Goal: Task Accomplishment & Management: Use online tool/utility

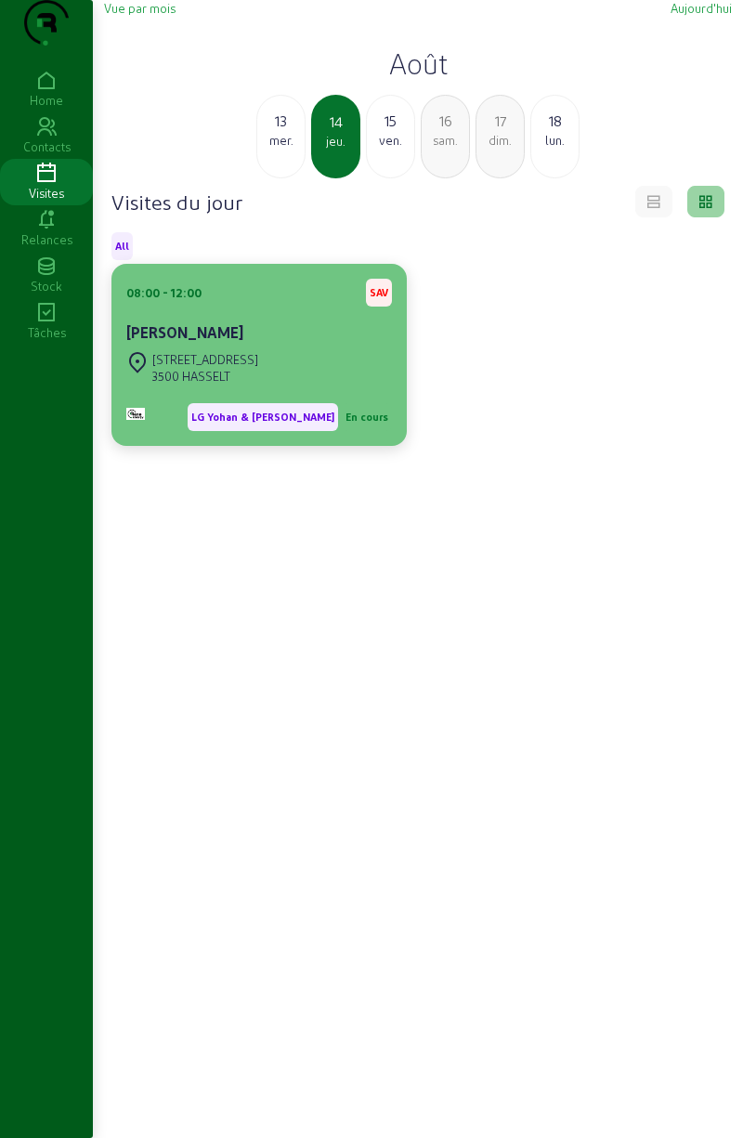
click at [250, 344] on div "[PERSON_NAME]" at bounding box center [259, 333] width 266 height 22
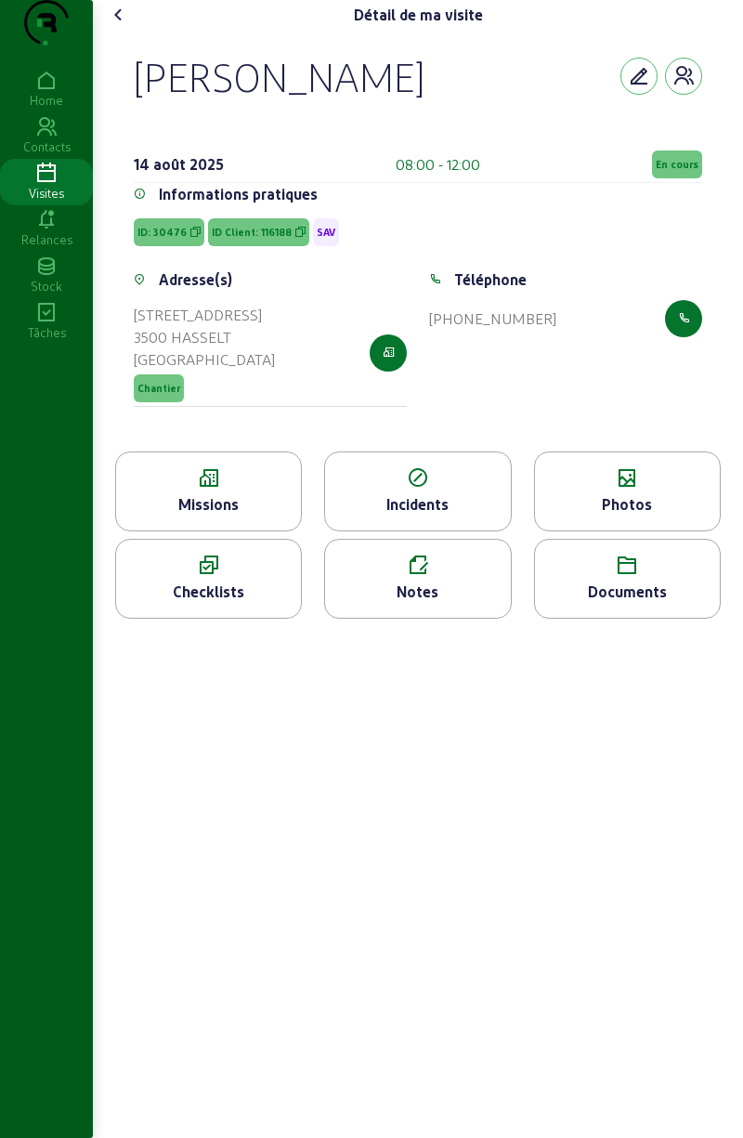
click at [663, 171] on span "En cours" at bounding box center [677, 164] width 43 height 13
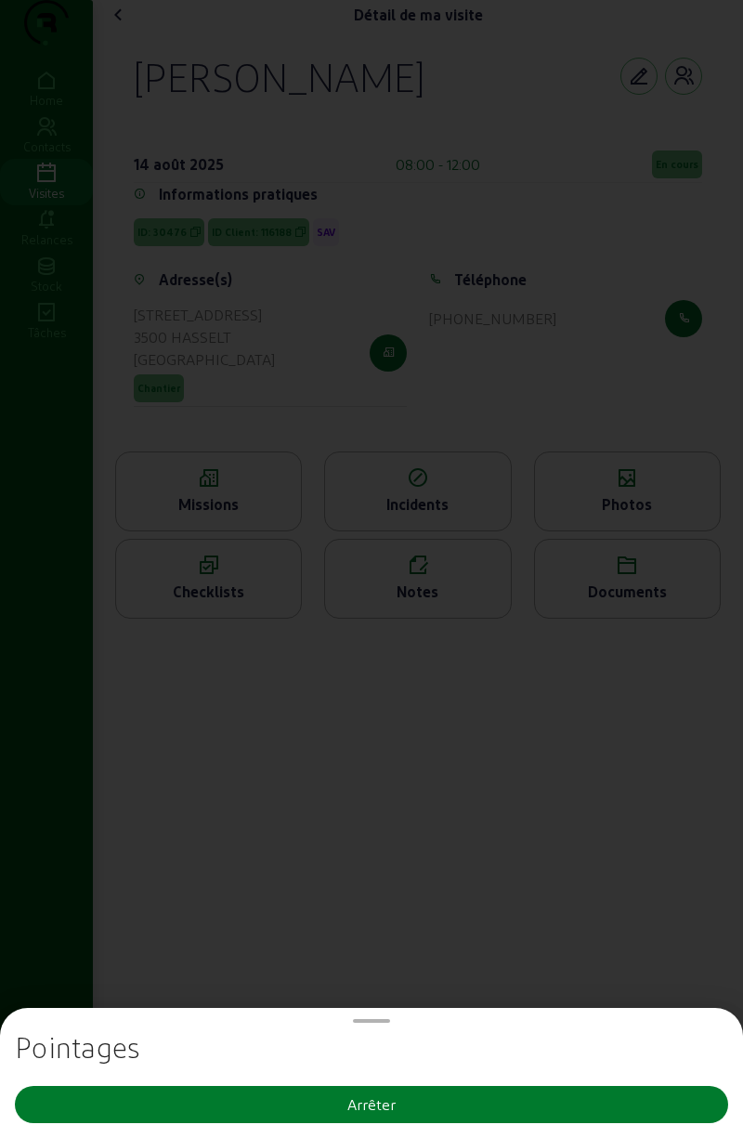
click at [440, 1098] on button "Arrêter" at bounding box center [372, 1104] width 714 height 37
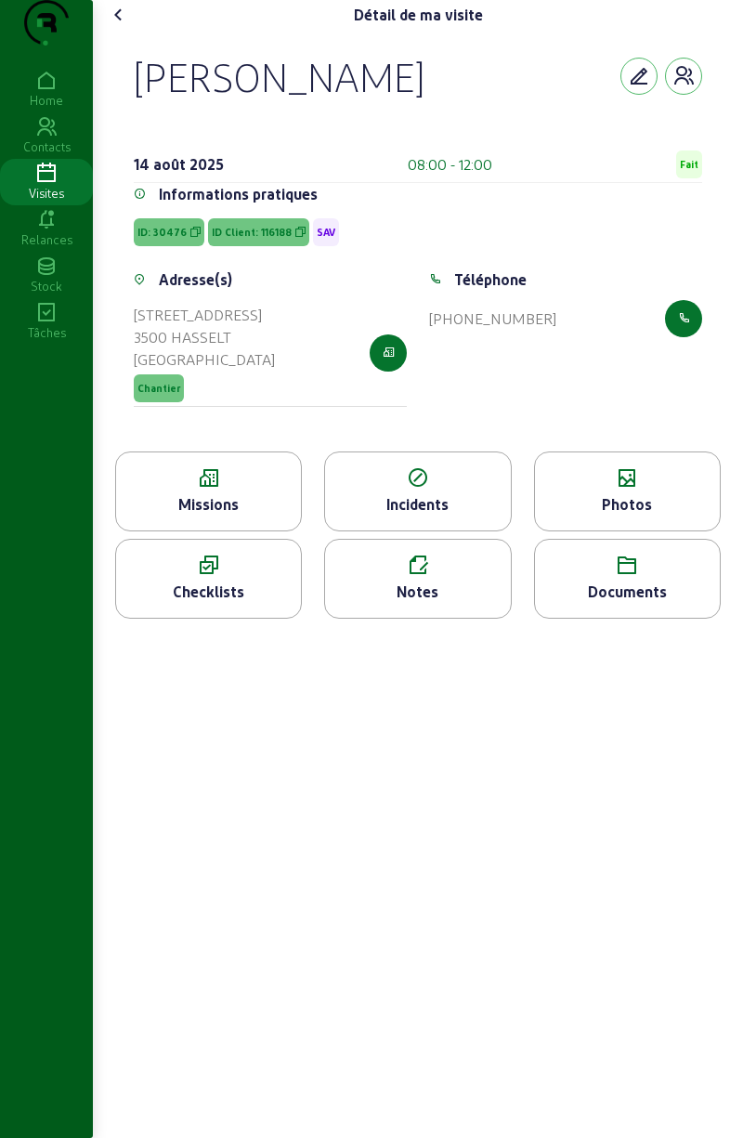
click at [121, 26] on icon at bounding box center [119, 15] width 22 height 22
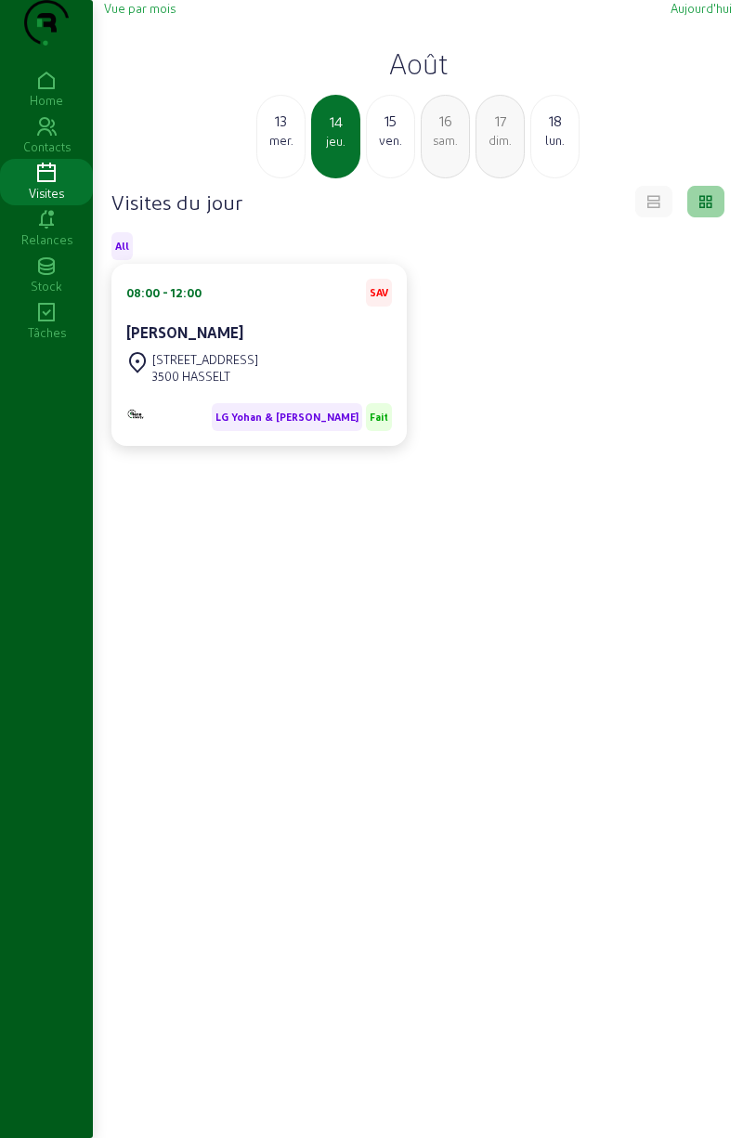
click at [375, 132] on div "15" at bounding box center [390, 121] width 47 height 22
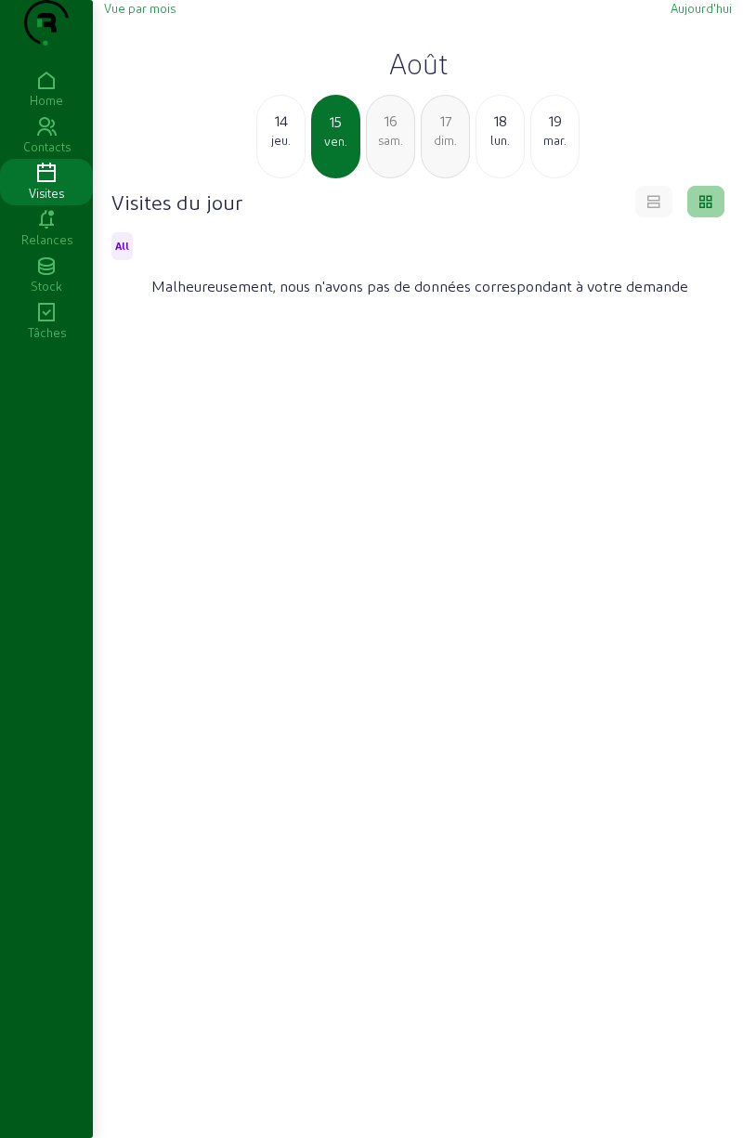
click at [273, 132] on div "14" at bounding box center [280, 121] width 47 height 22
